Goal: Communication & Community: Share content

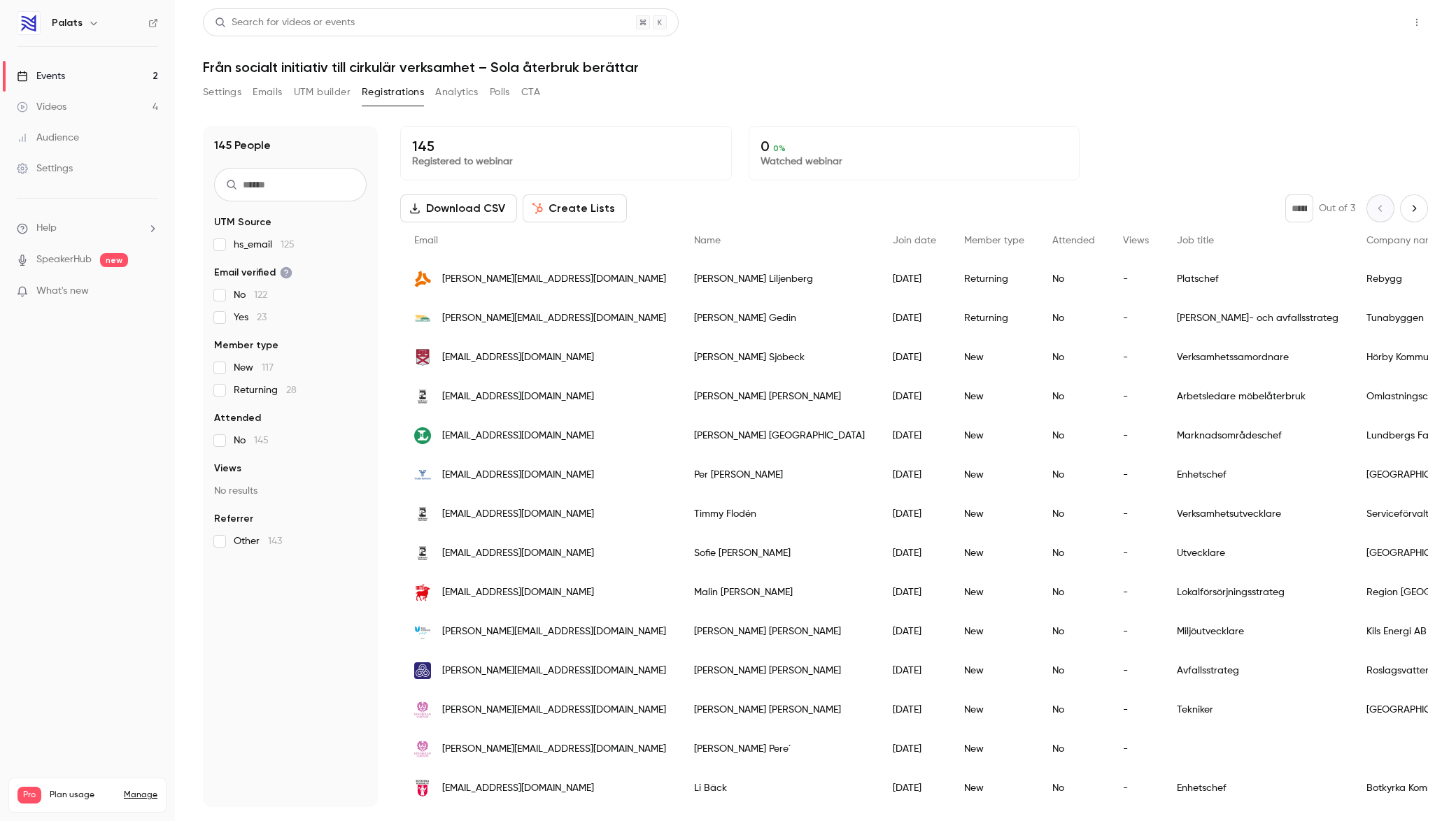
click at [1362, 20] on button "Share" at bounding box center [1366, 22] width 55 height 28
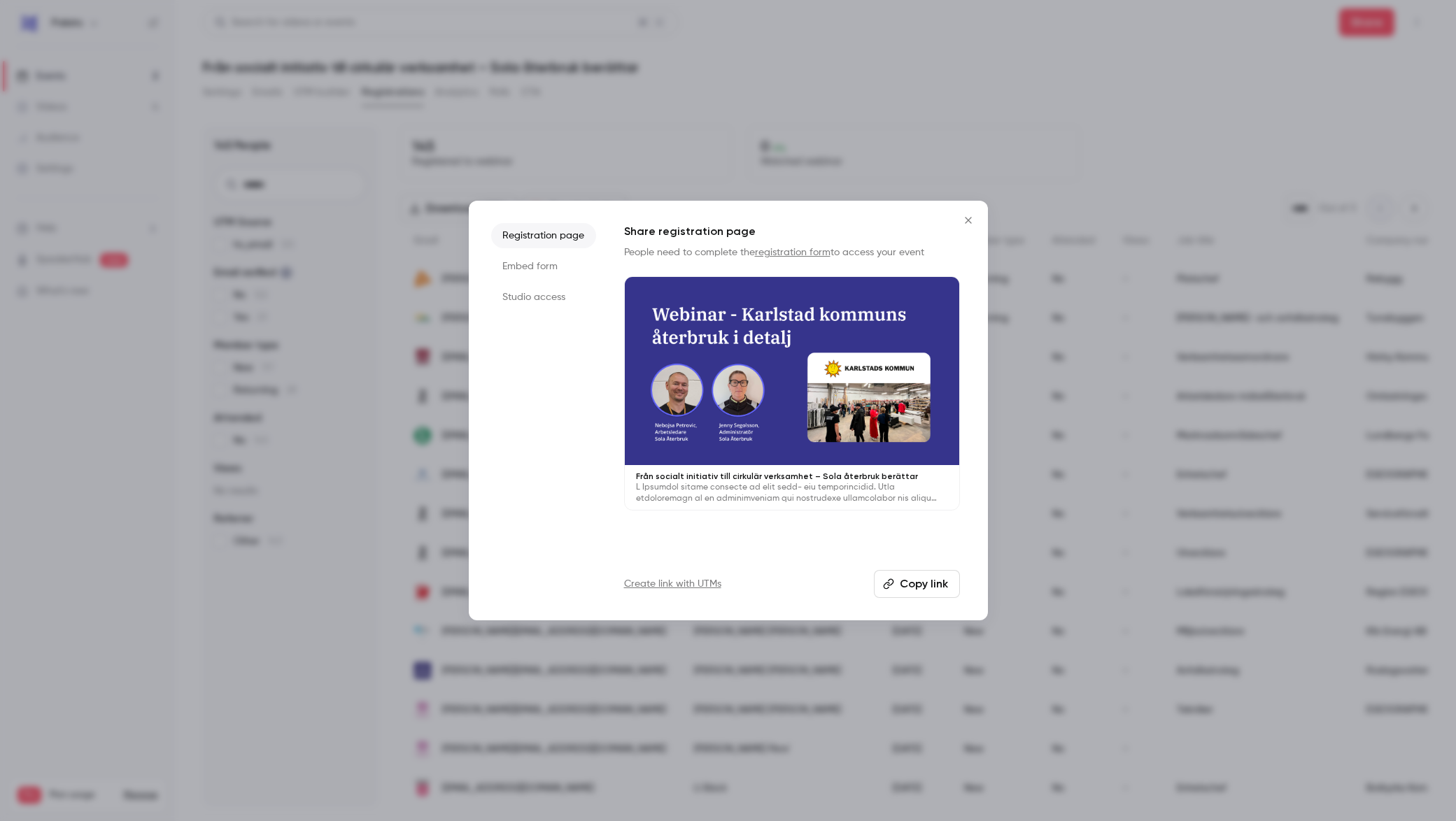
drag, startPoint x: 925, startPoint y: 580, endPoint x: 919, endPoint y: 555, distance: 25.7
click at [925, 579] on button "Copy link" at bounding box center [916, 584] width 86 height 28
click at [971, 217] on icon "Close" at bounding box center [968, 220] width 17 height 11
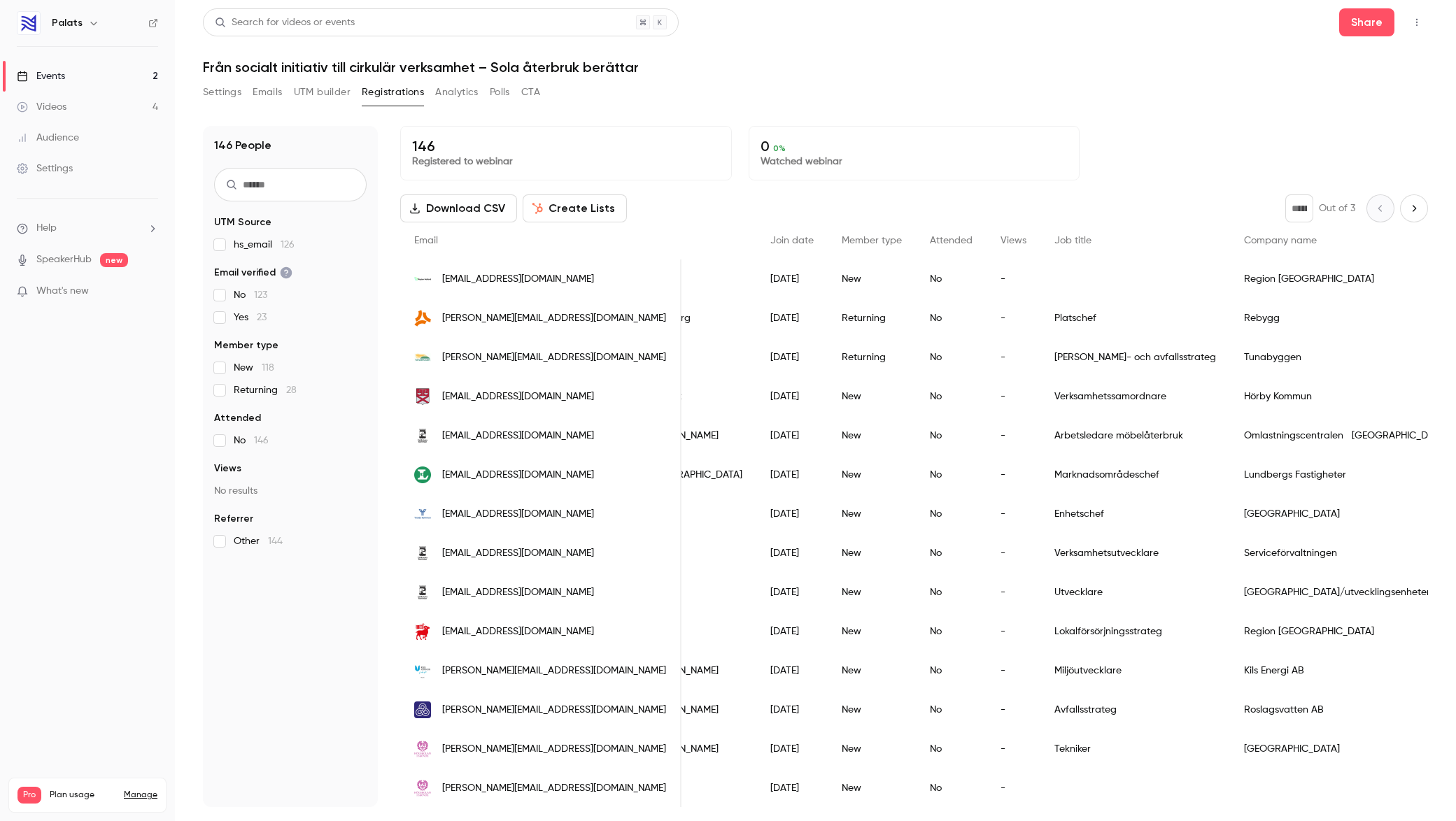
scroll to position [0, 209]
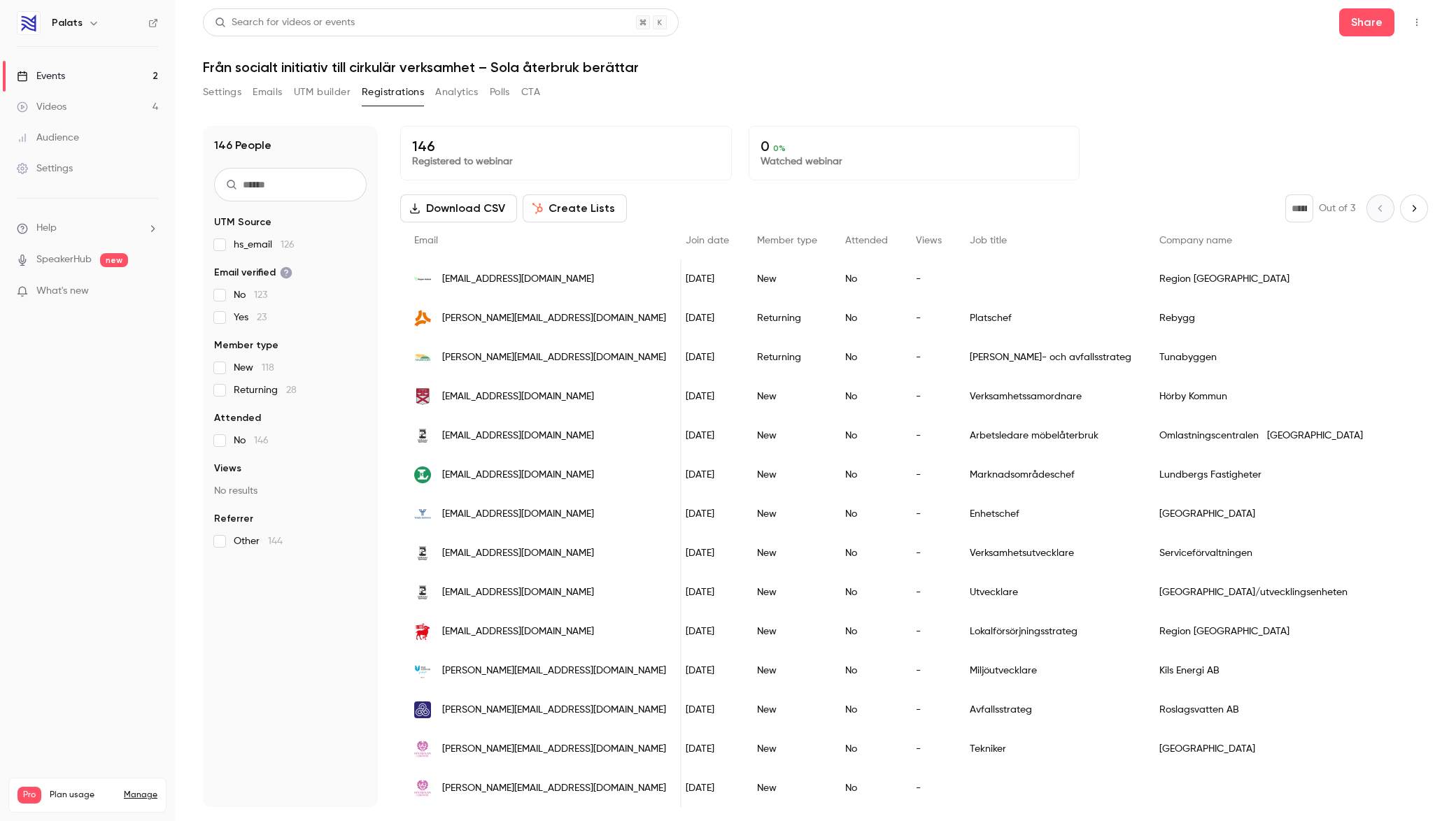
click at [798, 63] on h1 "Från socialt initiativ till cirkulär verksamhet – Sola återbruk berättar" at bounding box center [816, 67] width 1225 height 17
